Goal: Book appointment/travel/reservation

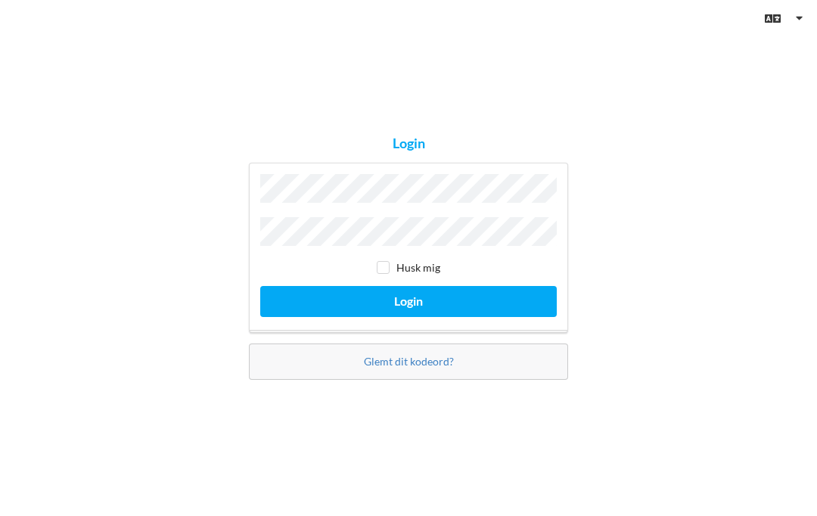
click at [504, 317] on button "Login" at bounding box center [408, 301] width 296 height 31
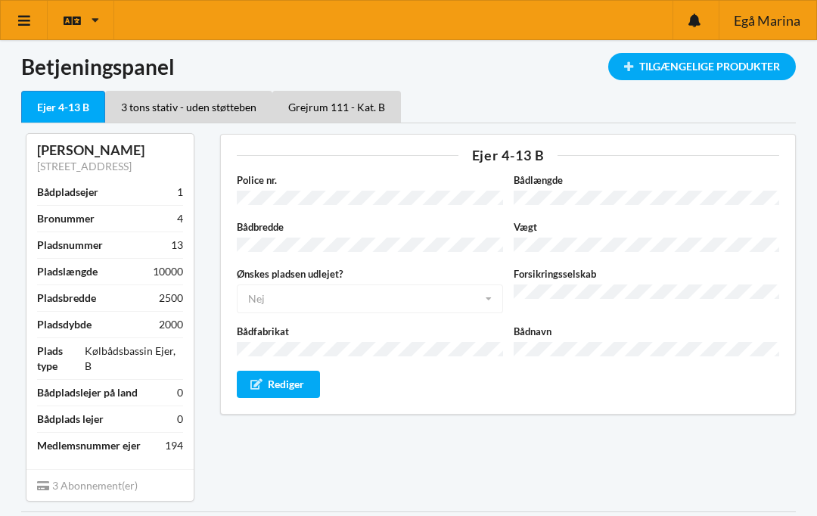
click at [32, 29] on link at bounding box center [24, 20] width 47 height 39
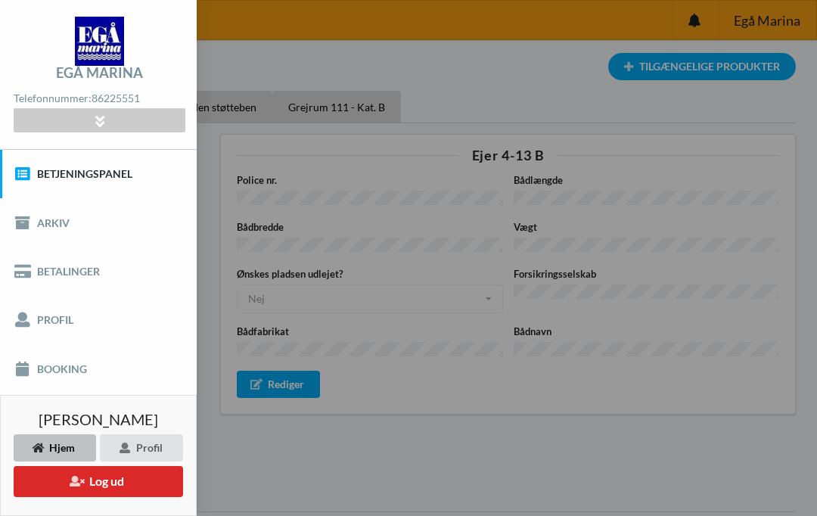
click at [73, 371] on link "Booking" at bounding box center [98, 368] width 197 height 48
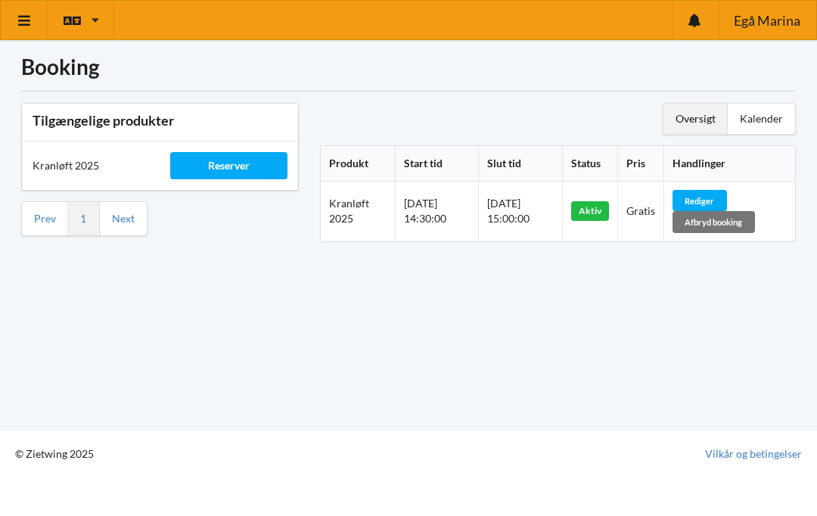
click at [233, 172] on div "Reserver" at bounding box center [228, 165] width 116 height 27
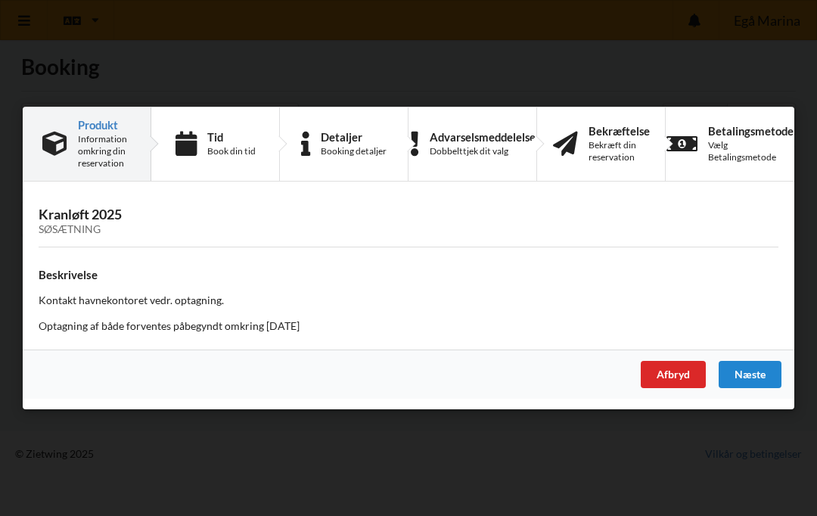
click at [755, 374] on div "Næste" at bounding box center [749, 374] width 63 height 27
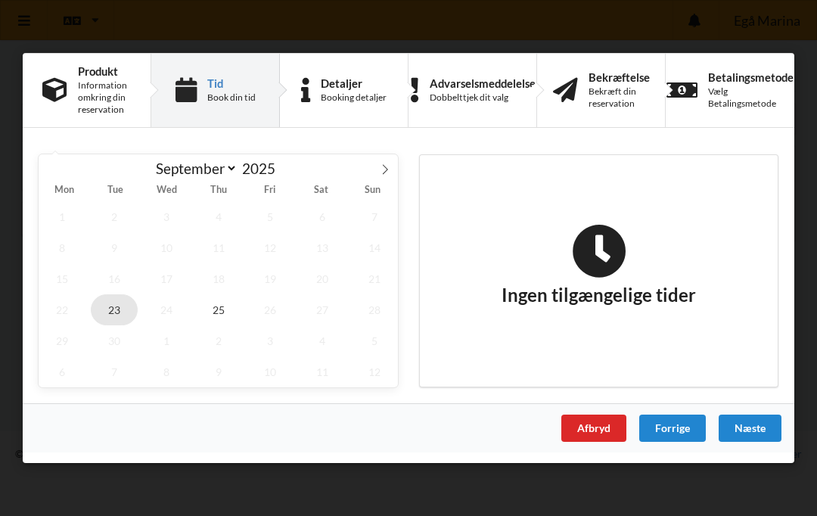
click at [116, 316] on span "23" at bounding box center [114, 309] width 47 height 31
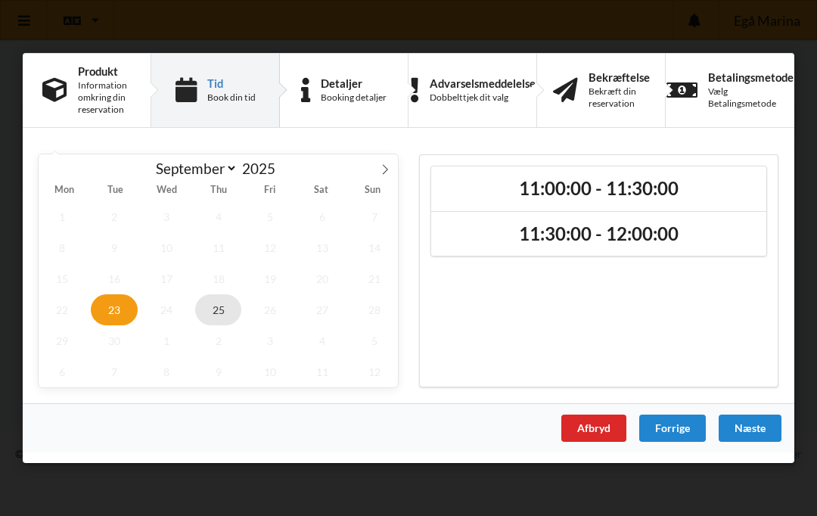
click at [217, 315] on span "25" at bounding box center [218, 309] width 47 height 31
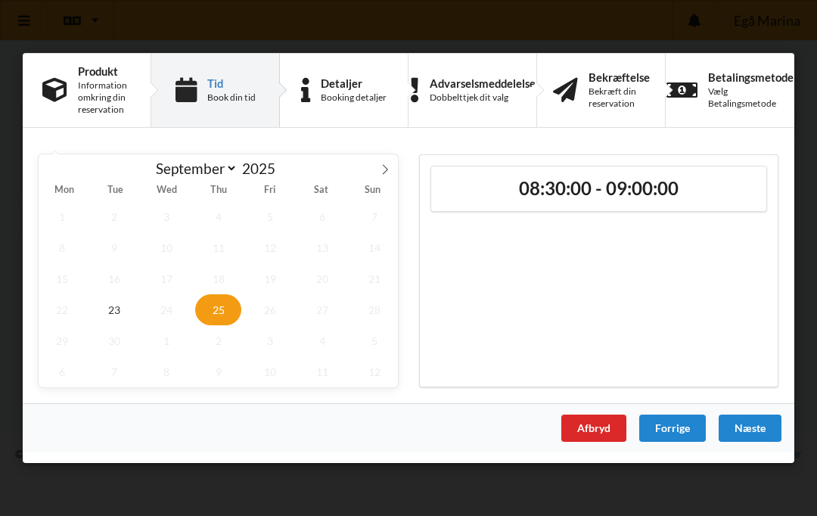
click at [382, 175] on span at bounding box center [385, 167] width 26 height 26
select select "9"
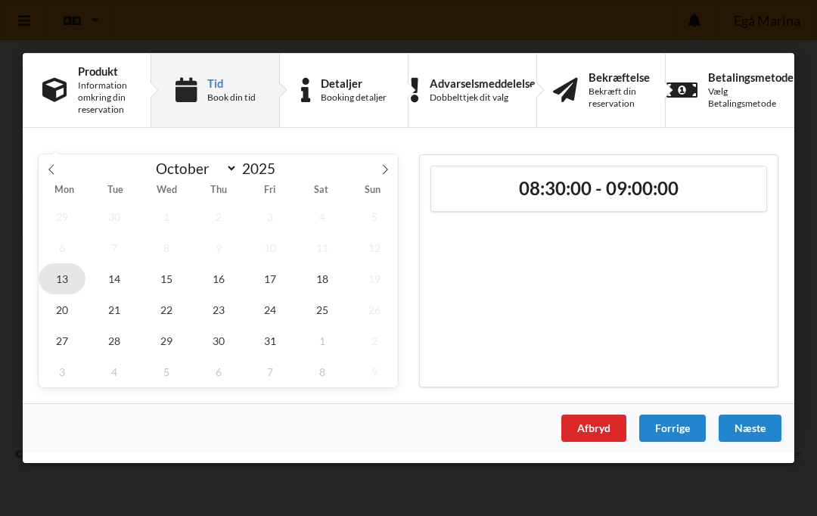
click at [73, 278] on span "13" at bounding box center [62, 278] width 47 height 31
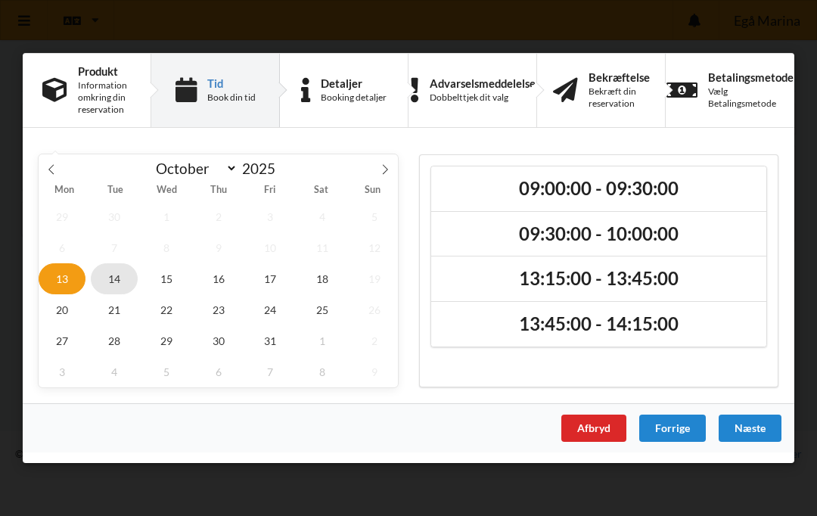
click at [122, 278] on span "14" at bounding box center [114, 278] width 47 height 31
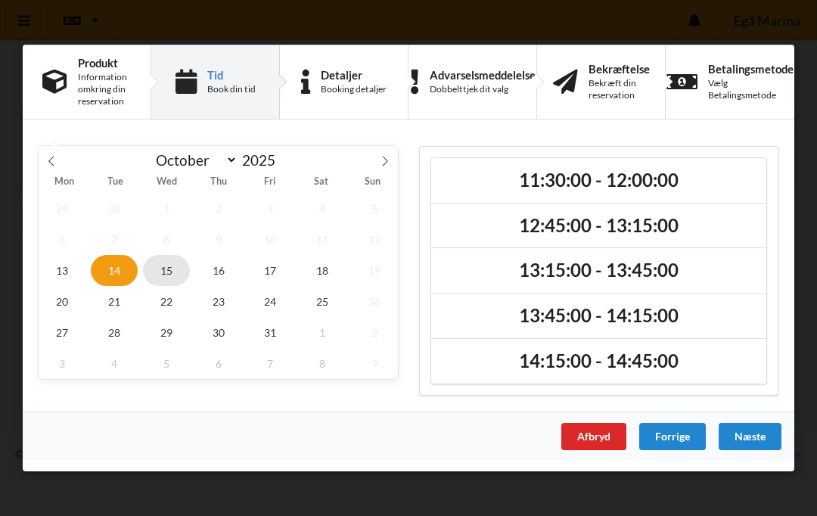
click at [168, 281] on span "15" at bounding box center [166, 270] width 47 height 31
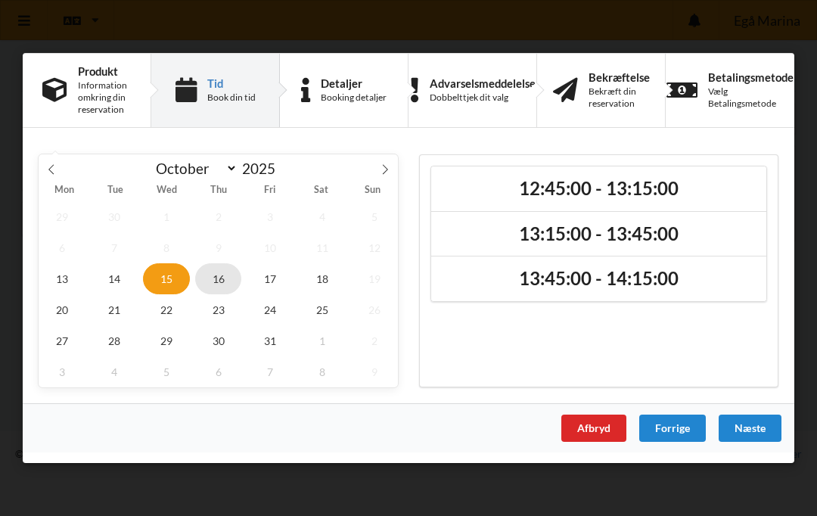
click at [221, 285] on span "16" at bounding box center [218, 278] width 47 height 31
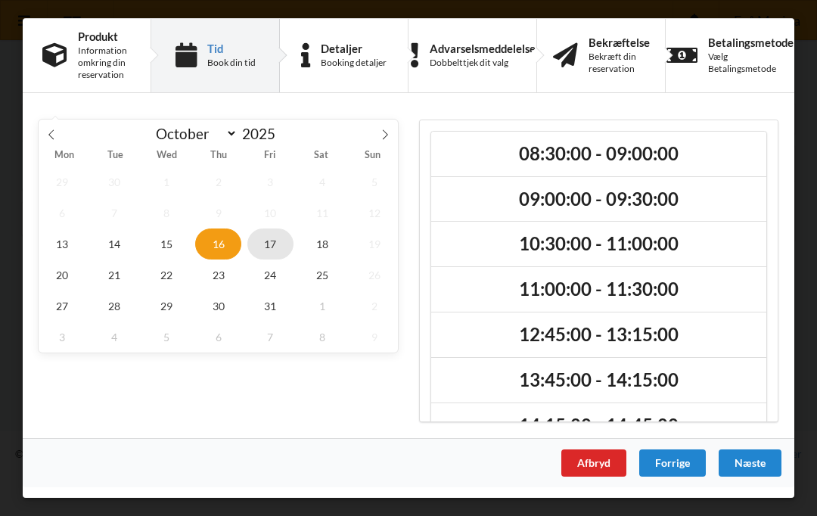
click at [265, 251] on span "17" at bounding box center [270, 243] width 47 height 31
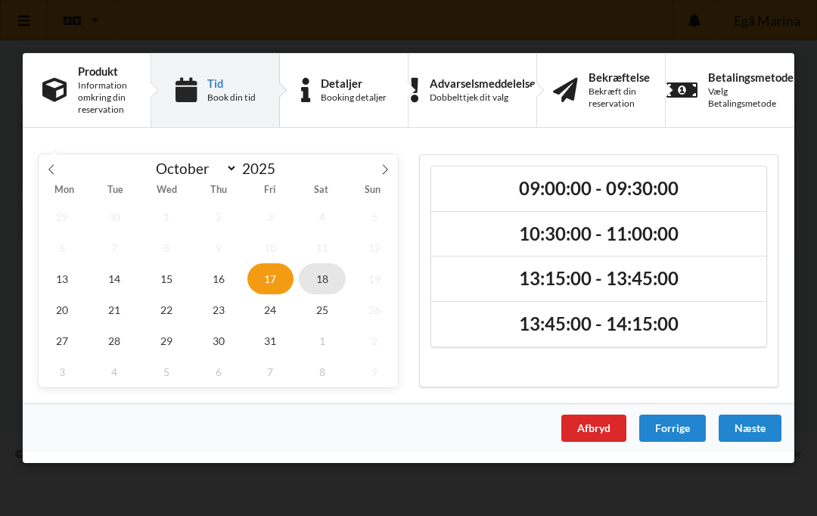
click at [320, 290] on span "18" at bounding box center [322, 278] width 47 height 31
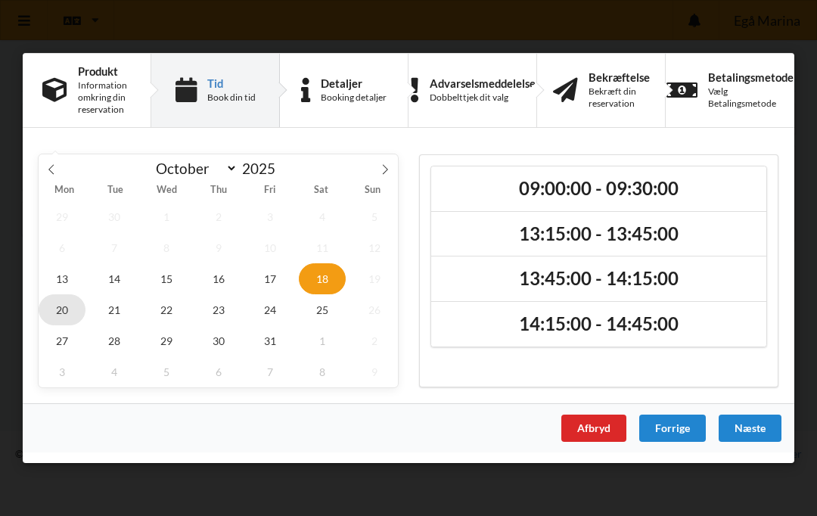
click at [57, 322] on span "20" at bounding box center [62, 309] width 47 height 31
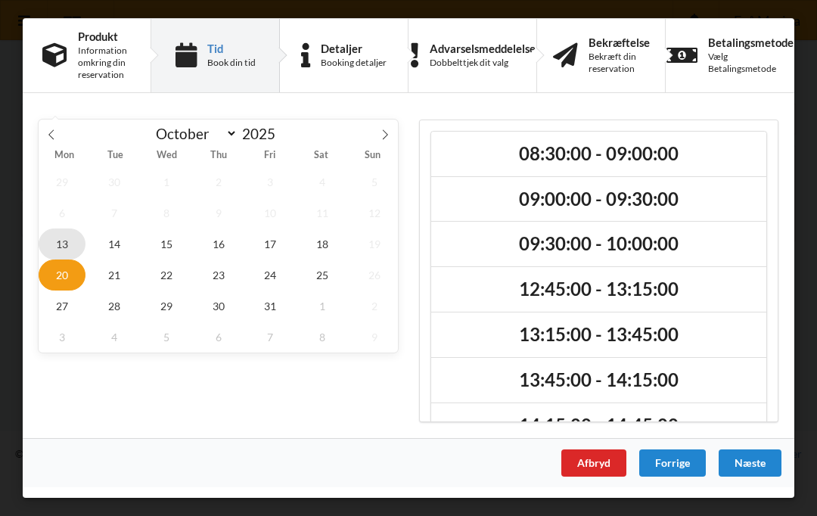
click at [61, 241] on span "13" at bounding box center [62, 243] width 47 height 31
